Goal: Transaction & Acquisition: Purchase product/service

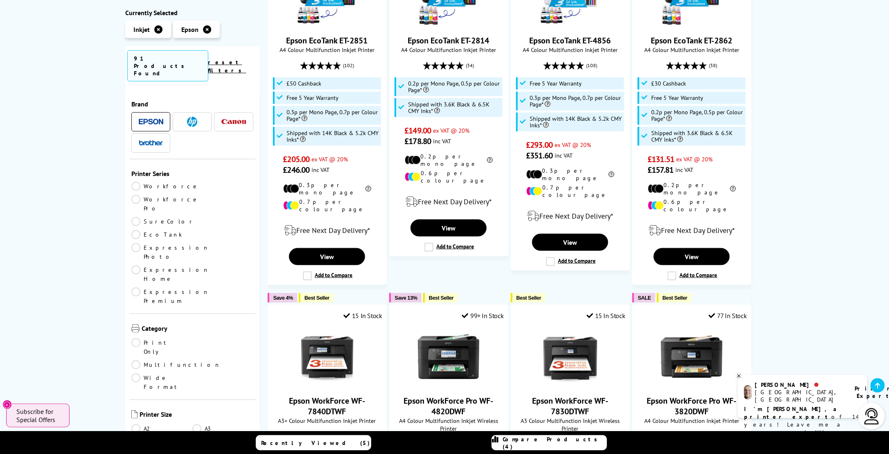
scroll to position [286, 0]
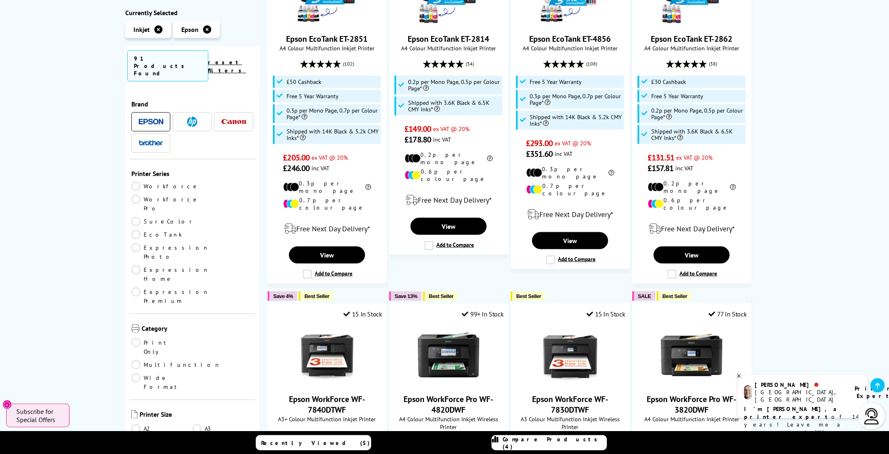
click at [196, 424] on link "A3" at bounding box center [222, 428] width 61 height 9
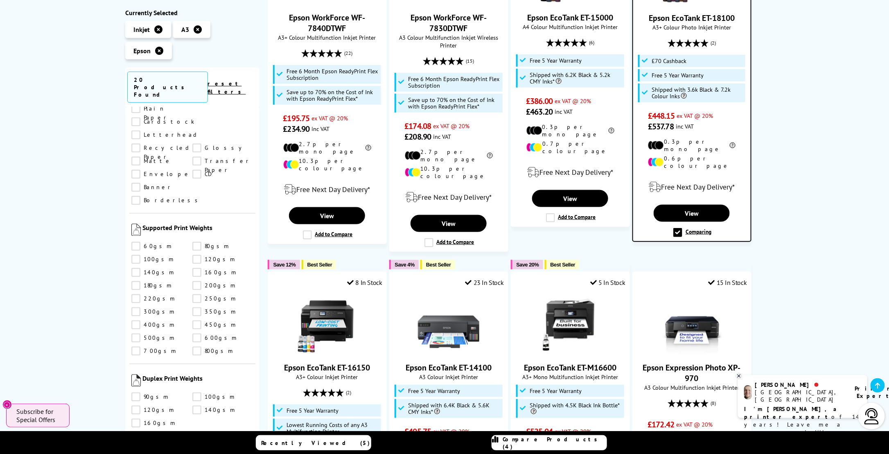
scroll to position [941, 0]
click at [138, 317] on link "400gsm" at bounding box center [161, 321] width 61 height 9
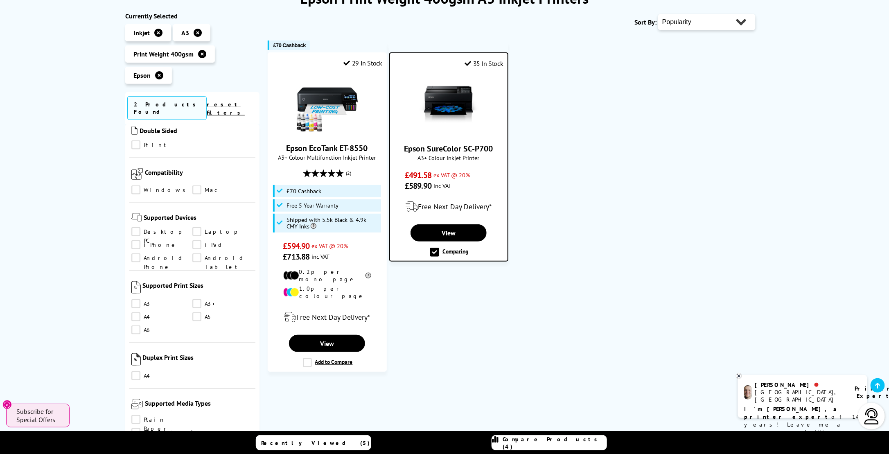
scroll to position [123, 0]
click at [336, 103] on img at bounding box center [326, 104] width 61 height 61
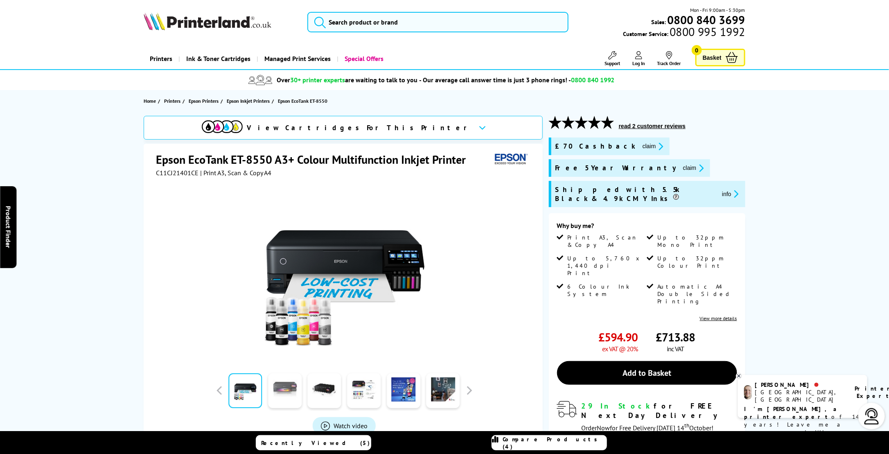
click at [295, 388] on link at bounding box center [285, 390] width 34 height 35
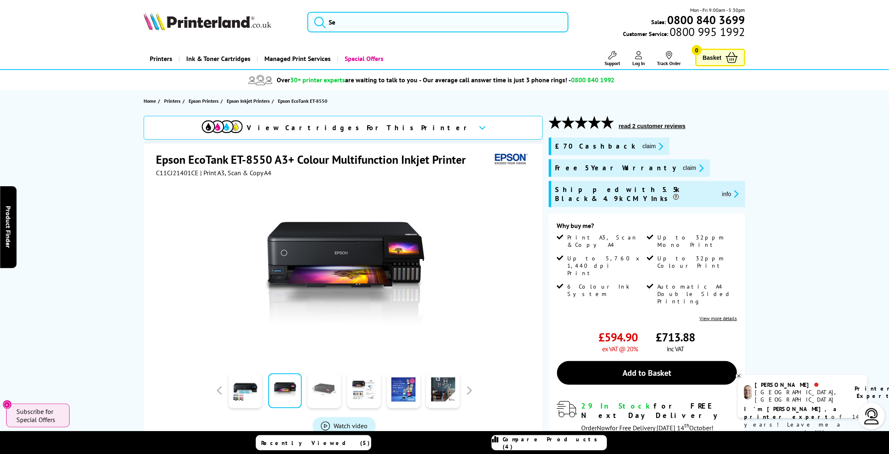
click at [321, 389] on link at bounding box center [325, 390] width 34 height 35
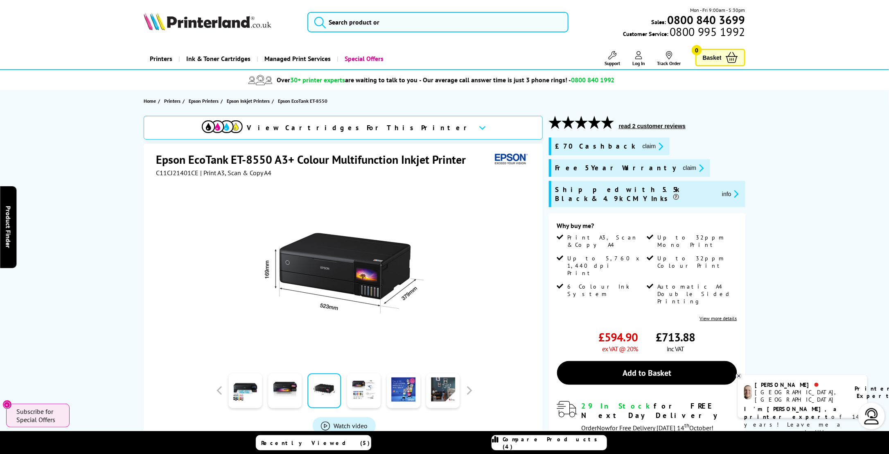
click at [329, 390] on link at bounding box center [325, 390] width 34 height 35
click at [357, 391] on link at bounding box center [364, 390] width 34 height 35
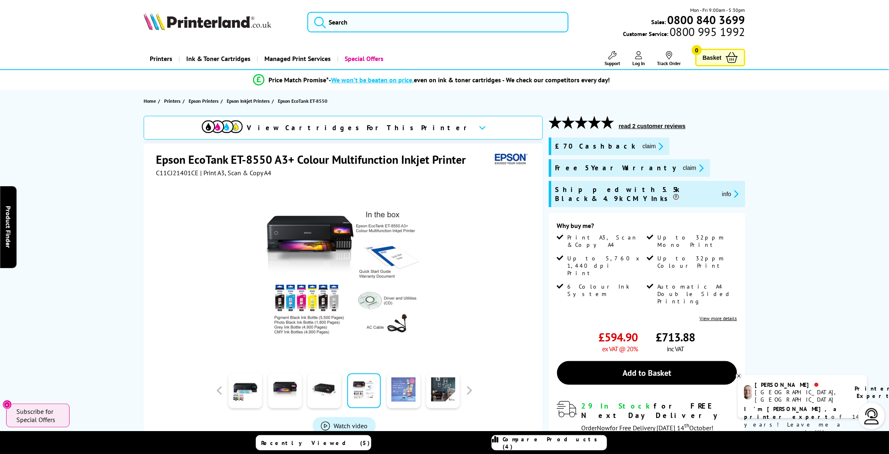
click at [412, 392] on link at bounding box center [404, 390] width 34 height 35
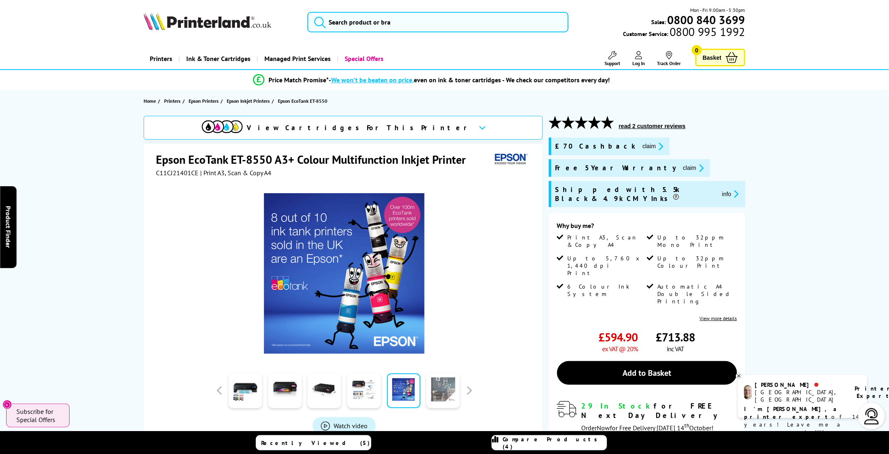
click at [434, 392] on link at bounding box center [443, 390] width 34 height 35
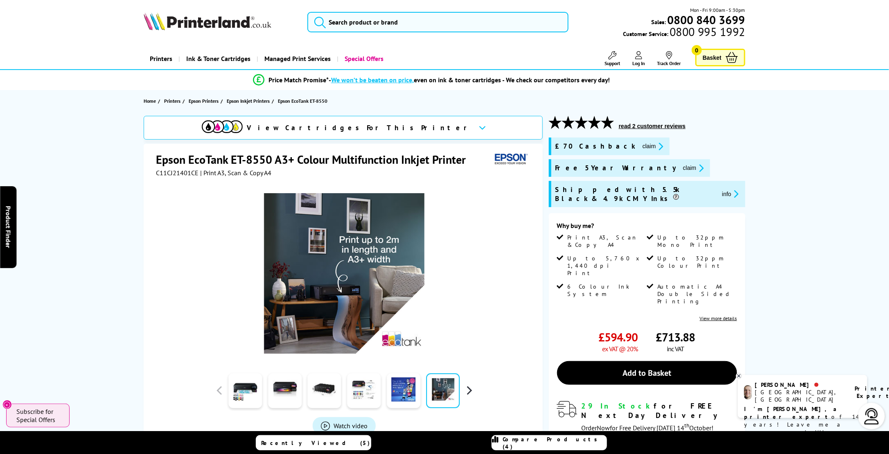
click at [471, 391] on button "button" at bounding box center [469, 390] width 12 height 12
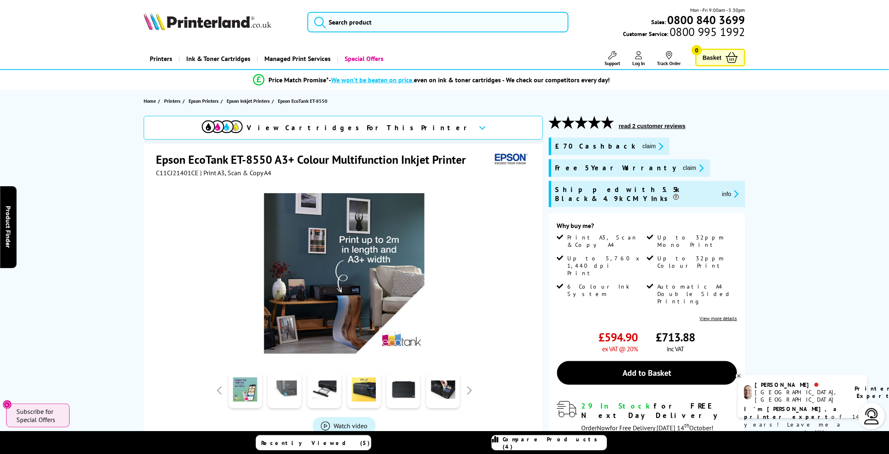
click at [300, 393] on link at bounding box center [285, 390] width 34 height 35
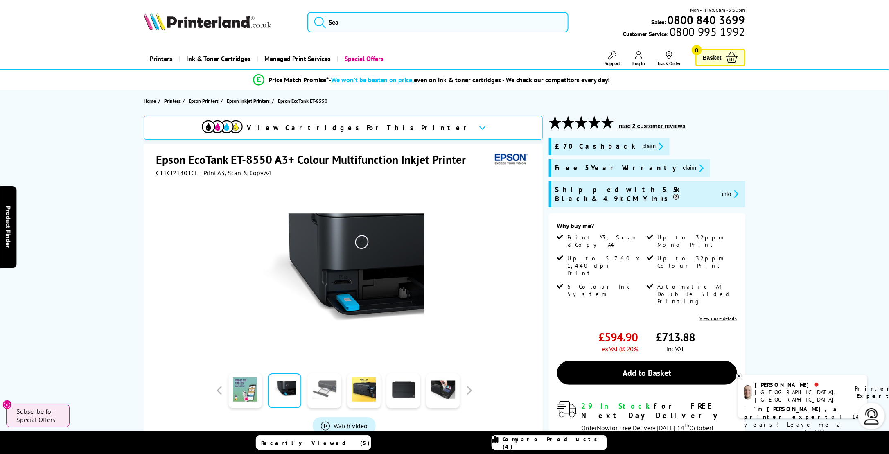
click at [325, 391] on link at bounding box center [325, 390] width 34 height 35
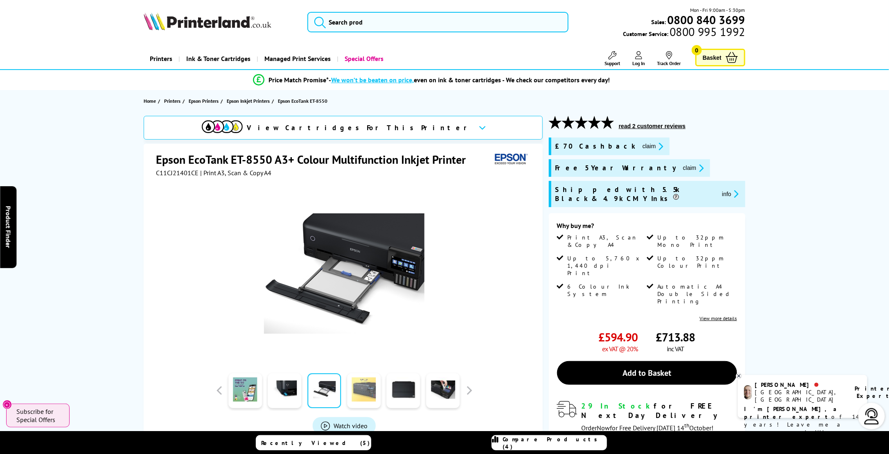
click at [358, 396] on link at bounding box center [364, 390] width 34 height 35
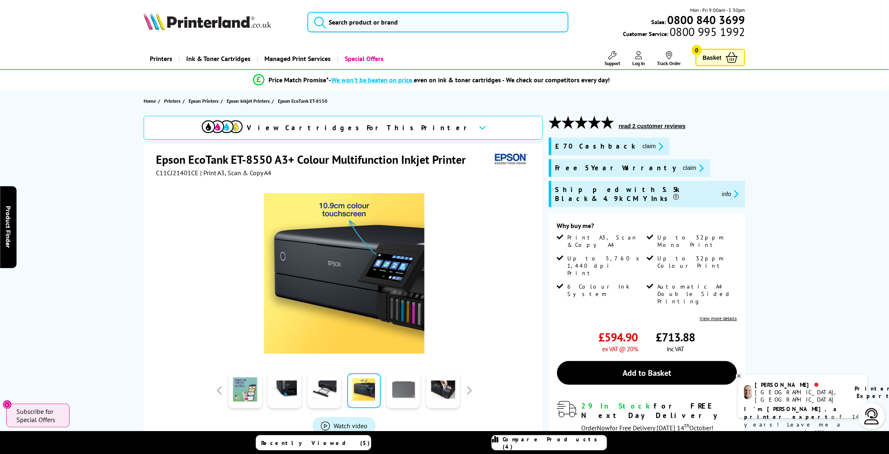
click at [410, 395] on link at bounding box center [404, 390] width 34 height 35
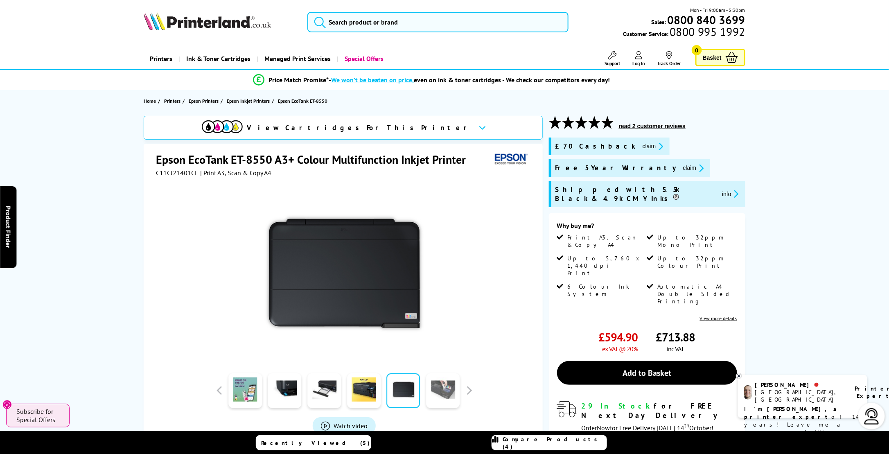
click at [448, 397] on link at bounding box center [443, 390] width 34 height 35
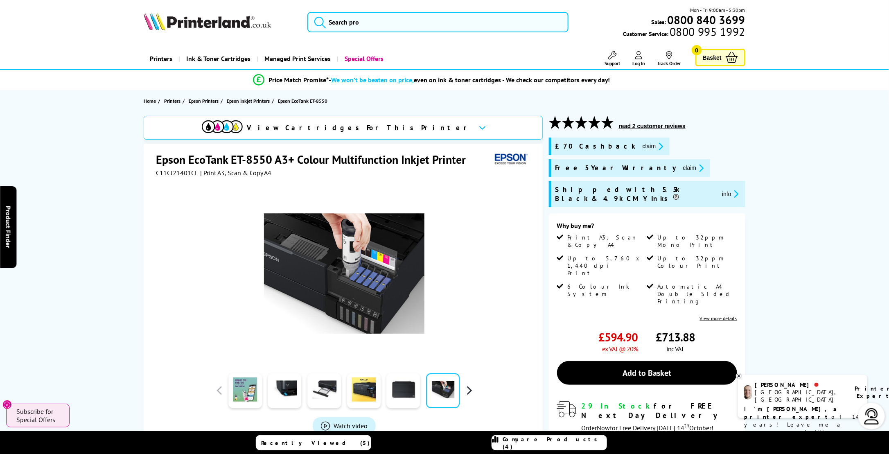
click at [470, 392] on button "button" at bounding box center [469, 390] width 12 height 12
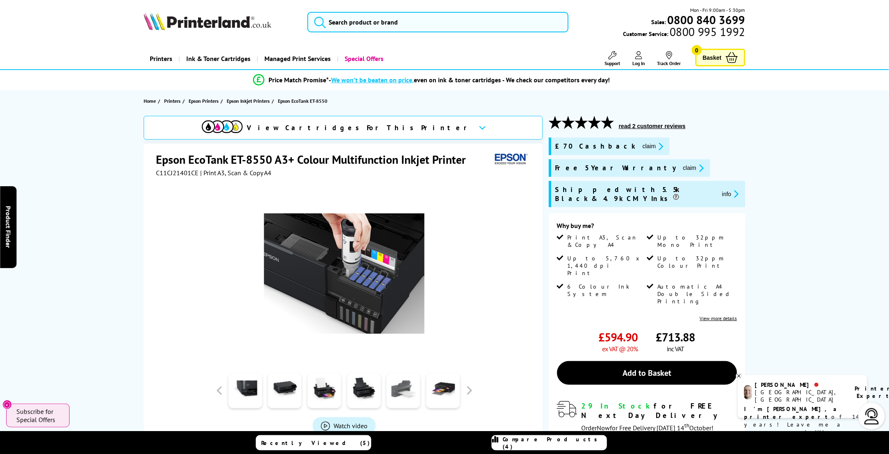
click at [411, 392] on link at bounding box center [404, 390] width 34 height 35
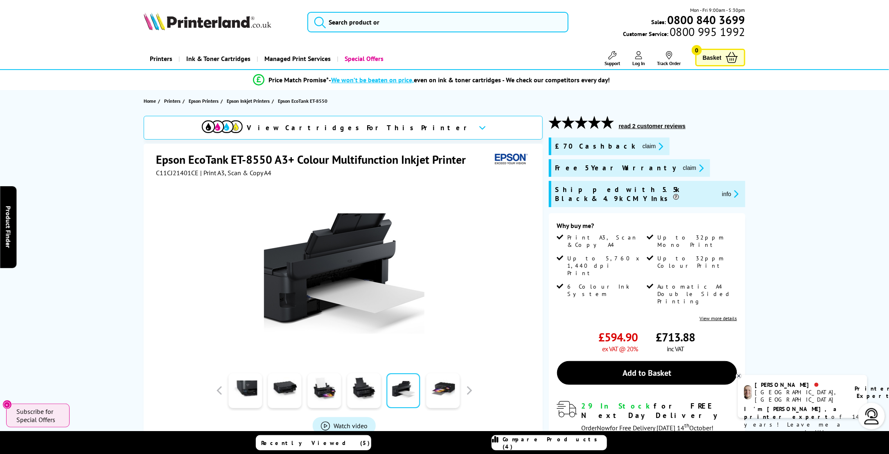
click at [397, 307] on img at bounding box center [344, 273] width 160 height 160
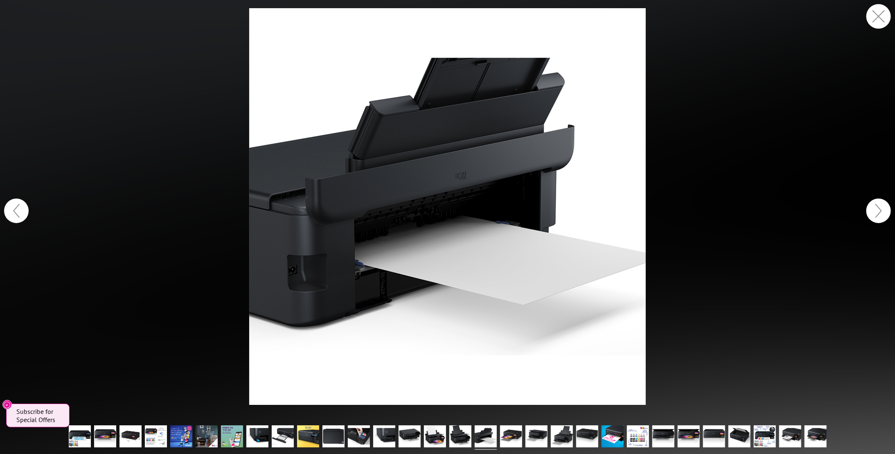
click at [394, 304] on img at bounding box center [447, 206] width 397 height 397
click at [878, 16] on button "button" at bounding box center [878, 16] width 25 height 25
